Goal: Information Seeking & Learning: Learn about a topic

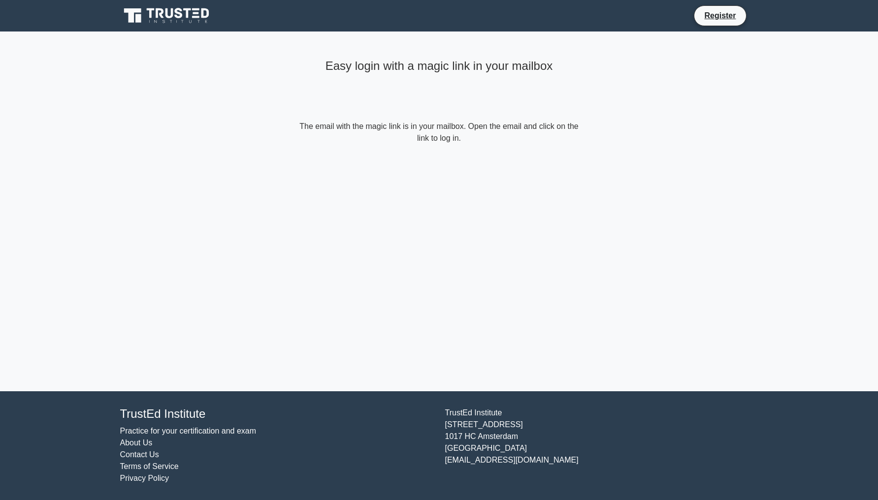
click at [204, 13] on icon at bounding box center [167, 15] width 95 height 19
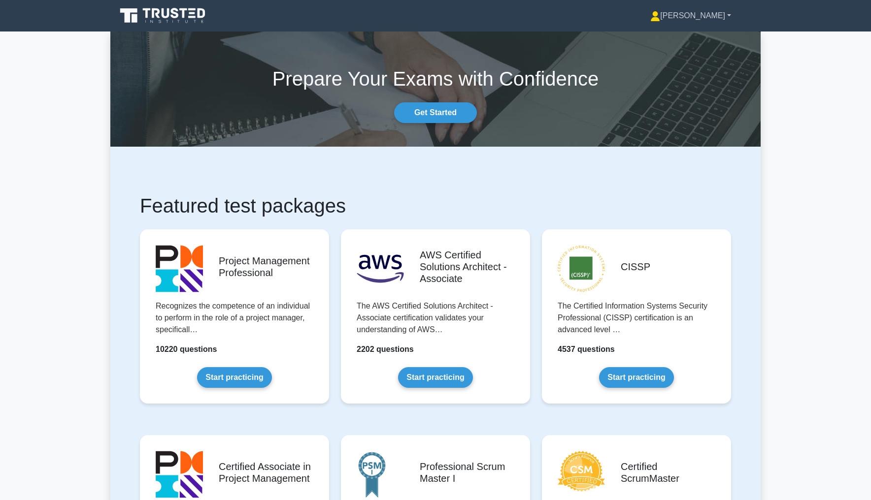
click at [701, 8] on link "Georg" at bounding box center [690, 16] width 128 height 20
click at [694, 39] on link "Profile" at bounding box center [666, 39] width 78 height 16
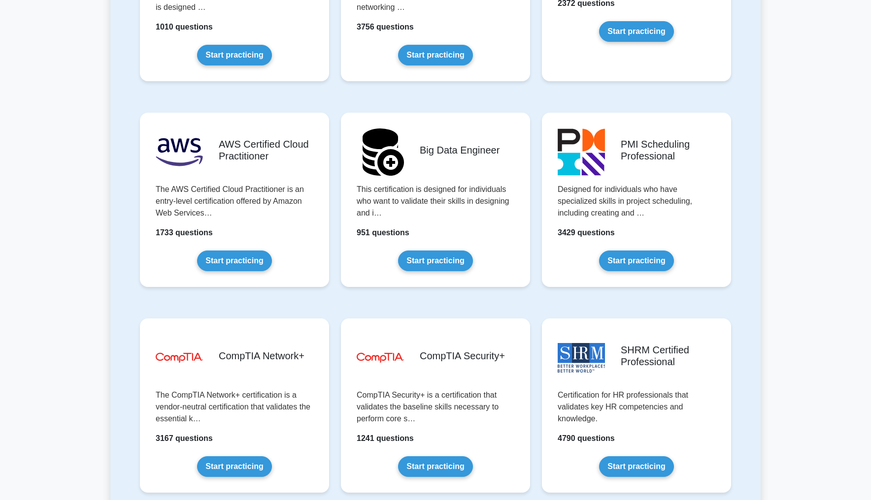
scroll to position [2463, 0]
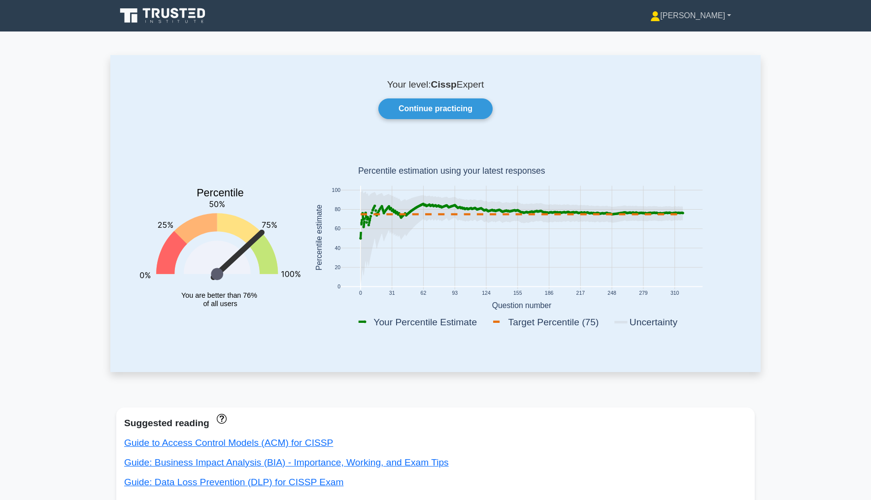
click at [717, 16] on link "[PERSON_NAME]" at bounding box center [690, 16] width 128 height 20
click at [705, 53] on link "Settings" at bounding box center [666, 55] width 78 height 16
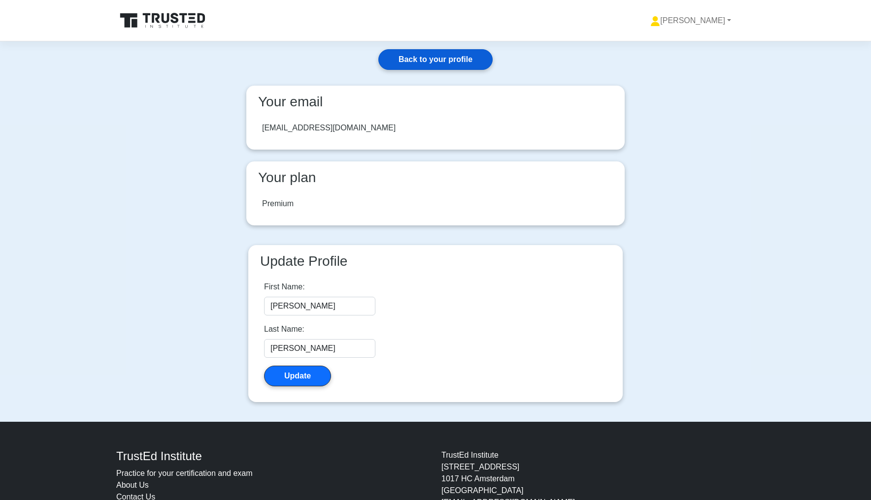
click at [421, 56] on link "Back to your profile" at bounding box center [435, 59] width 114 height 21
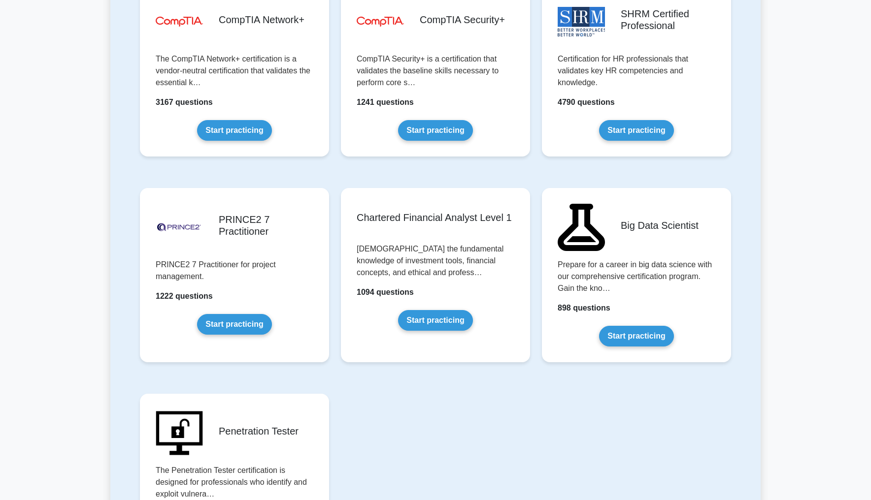
scroll to position [2463, 0]
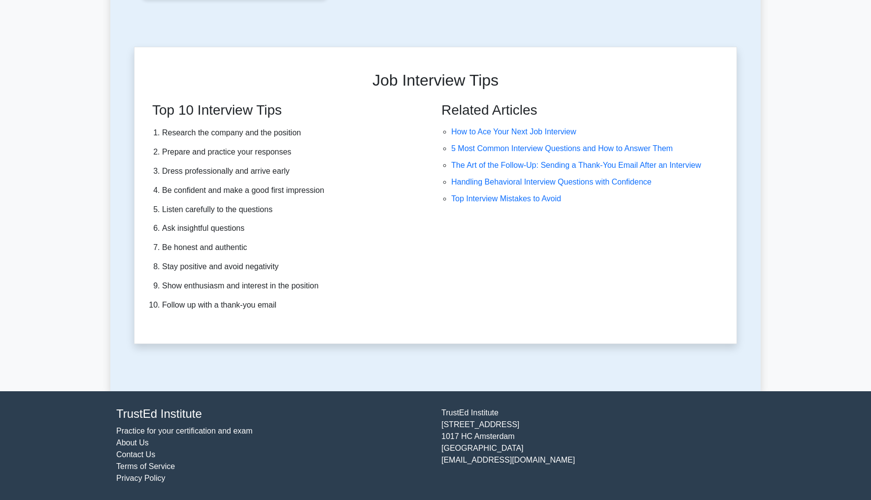
drag, startPoint x: 551, startPoint y: 462, endPoint x: 445, endPoint y: 466, distance: 106.4
click at [445, 464] on div "[GEOGRAPHIC_DATA][STREET_ADDRESS] [EMAIL_ADDRESS][DOMAIN_NAME]" at bounding box center [597, 445] width 325 height 77
drag, startPoint x: 441, startPoint y: 463, endPoint x: 563, endPoint y: 464, distance: 122.1
click at [563, 464] on div "TrustEd Institute Kerkstraat 310 1017 HC Amsterdam The Netherlands support@trus…" at bounding box center [597, 445] width 325 height 77
copy div "[EMAIL_ADDRESS][DOMAIN_NAME]"
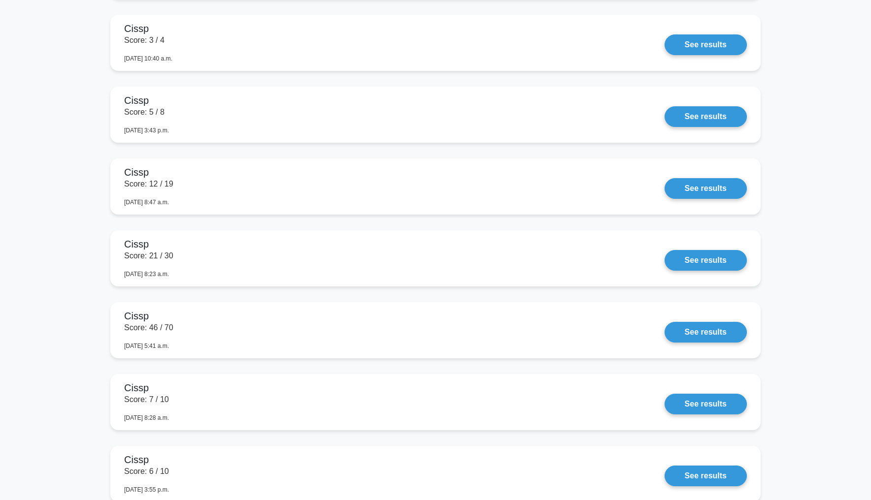
scroll to position [4095, 0]
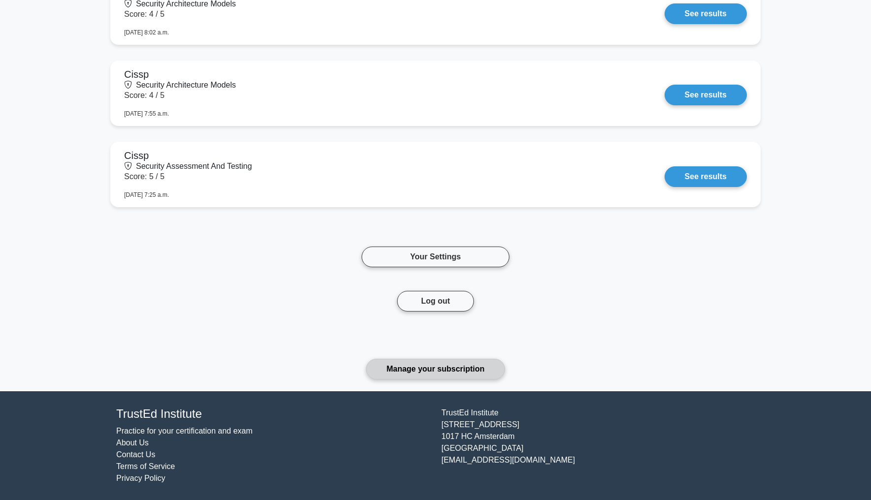
click at [420, 370] on link "Manage your subscription" at bounding box center [435, 369] width 138 height 21
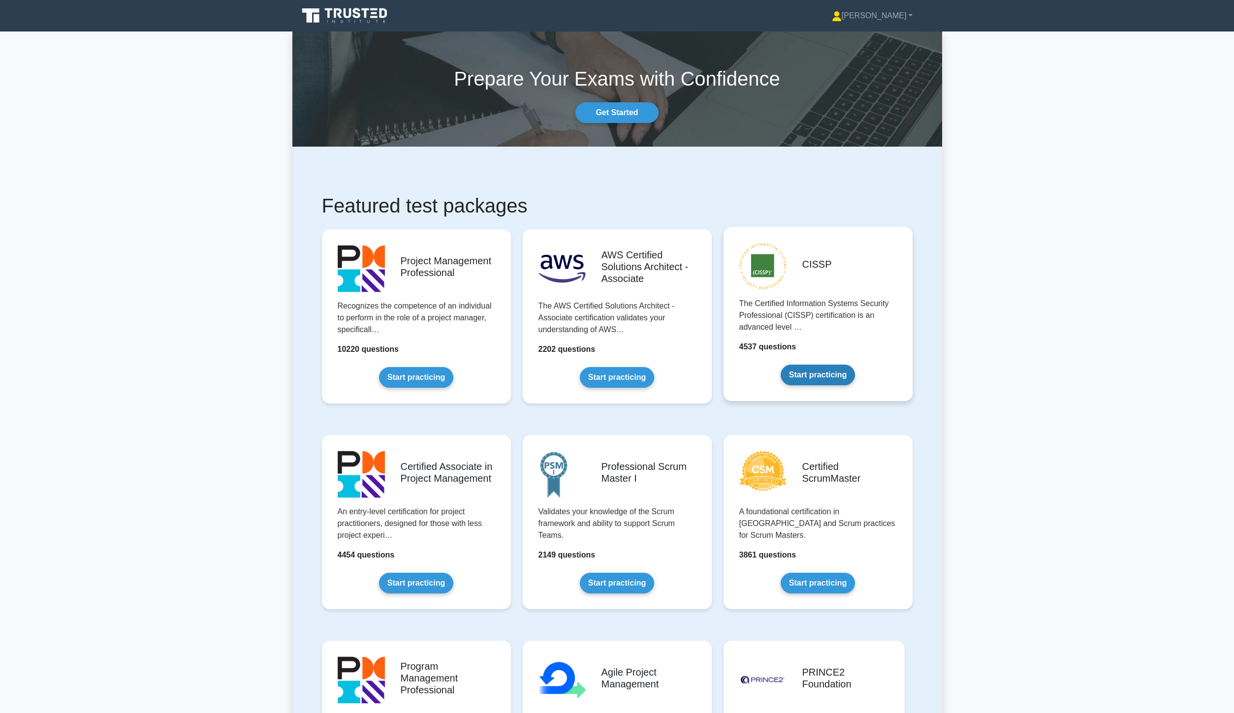
click at [816, 373] on link "Start practicing" at bounding box center [818, 375] width 74 height 21
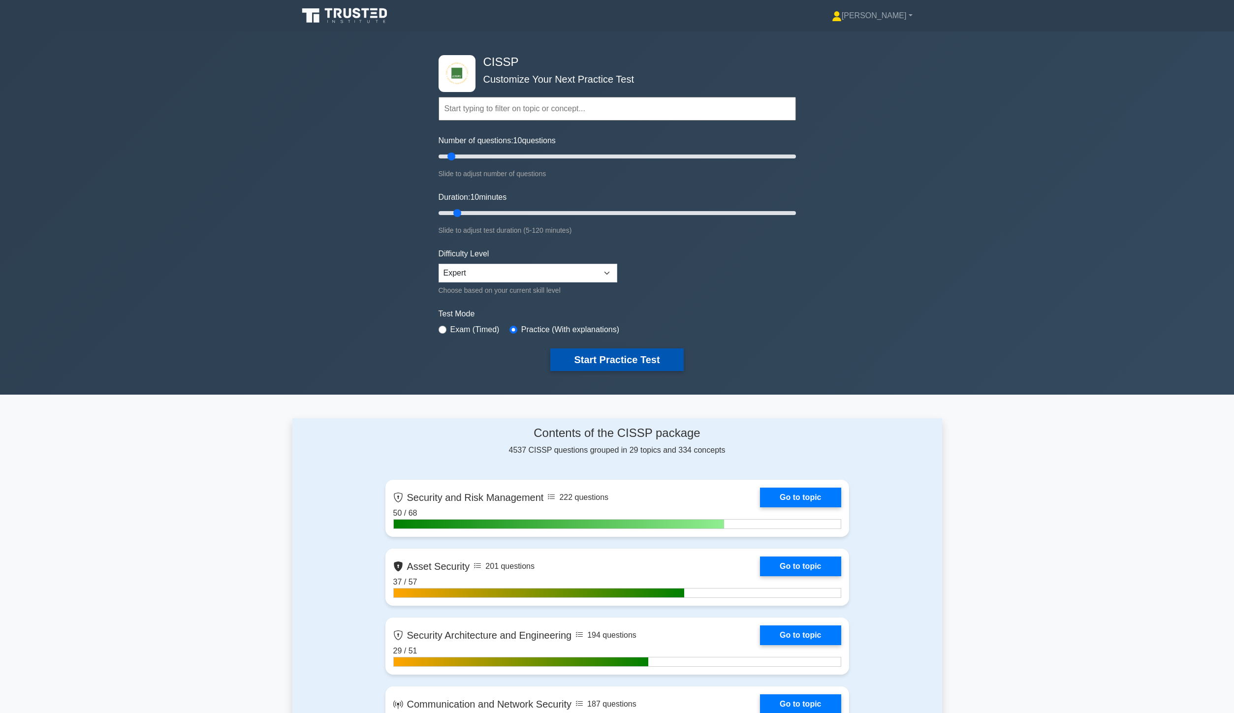
click at [593, 358] on button "Start Practice Test" at bounding box center [617, 360] width 133 height 23
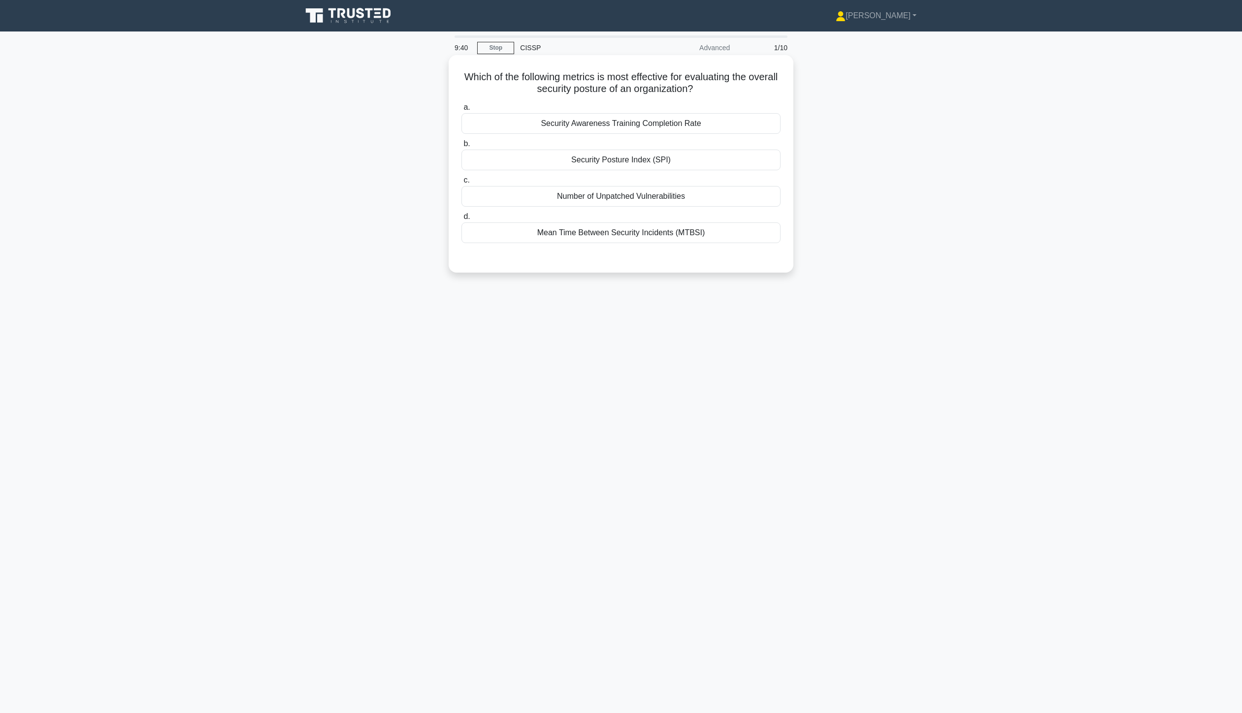
click at [661, 194] on div "Number of Unpatched Vulnerabilities" at bounding box center [620, 196] width 319 height 21
click at [461, 184] on input "c. Number of Unpatched Vulnerabilities" at bounding box center [461, 180] width 0 height 6
